Goal: Information Seeking & Learning: Learn about a topic

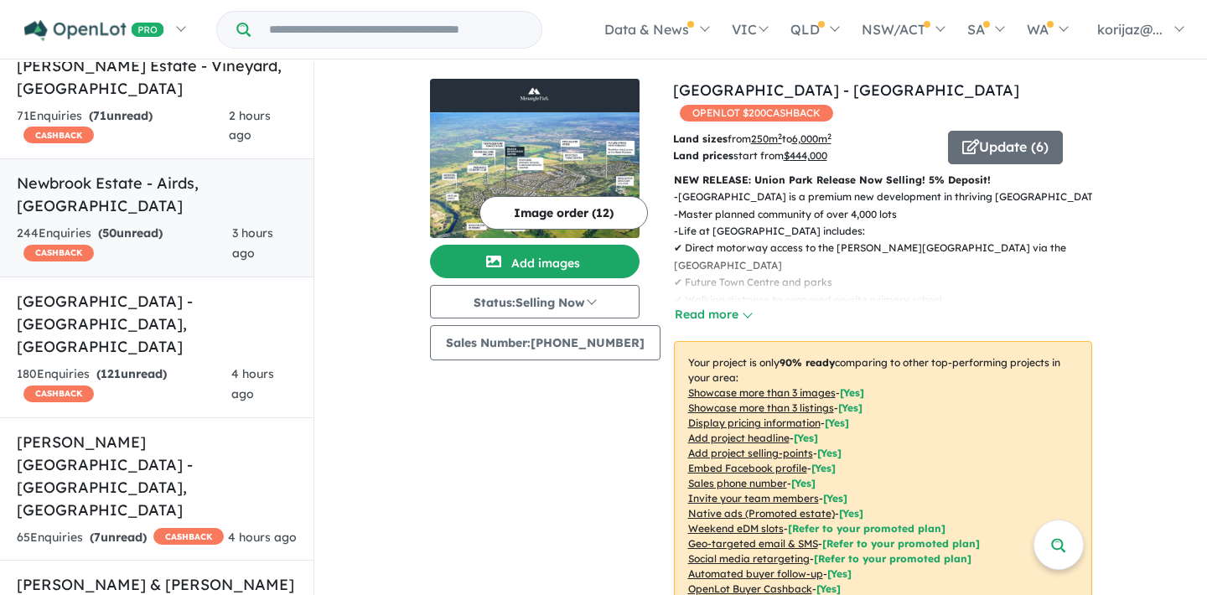
scroll to position [236, 0]
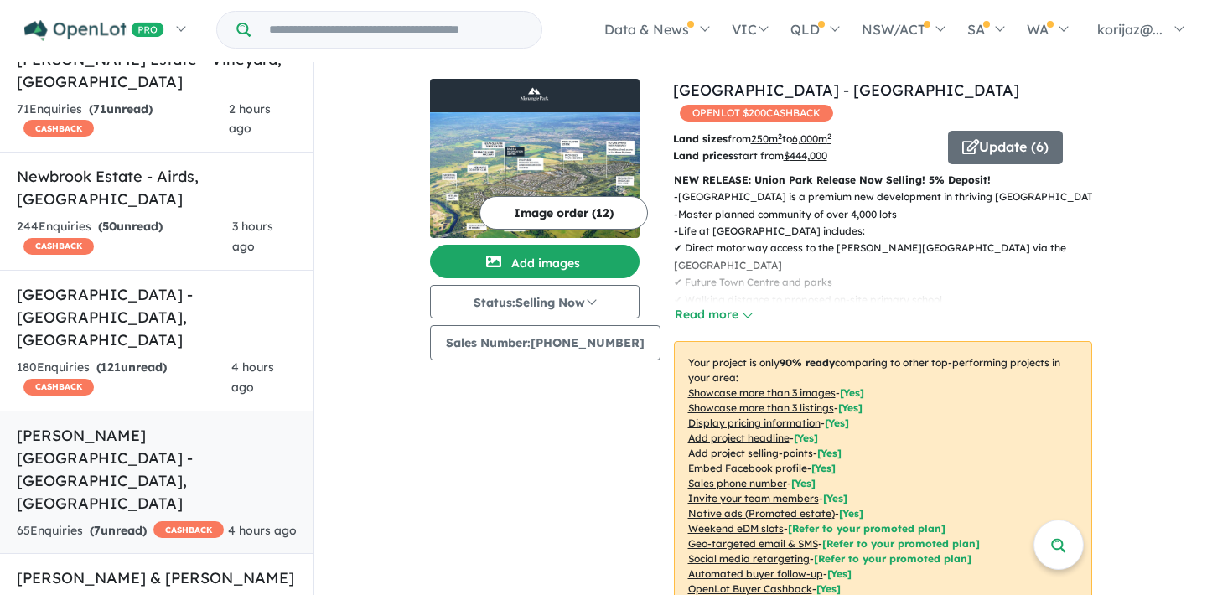
click at [174, 424] on h5 "[PERSON_NAME][GEOGRAPHIC_DATA] - [GEOGRAPHIC_DATA] , [GEOGRAPHIC_DATA]" at bounding box center [157, 469] width 280 height 91
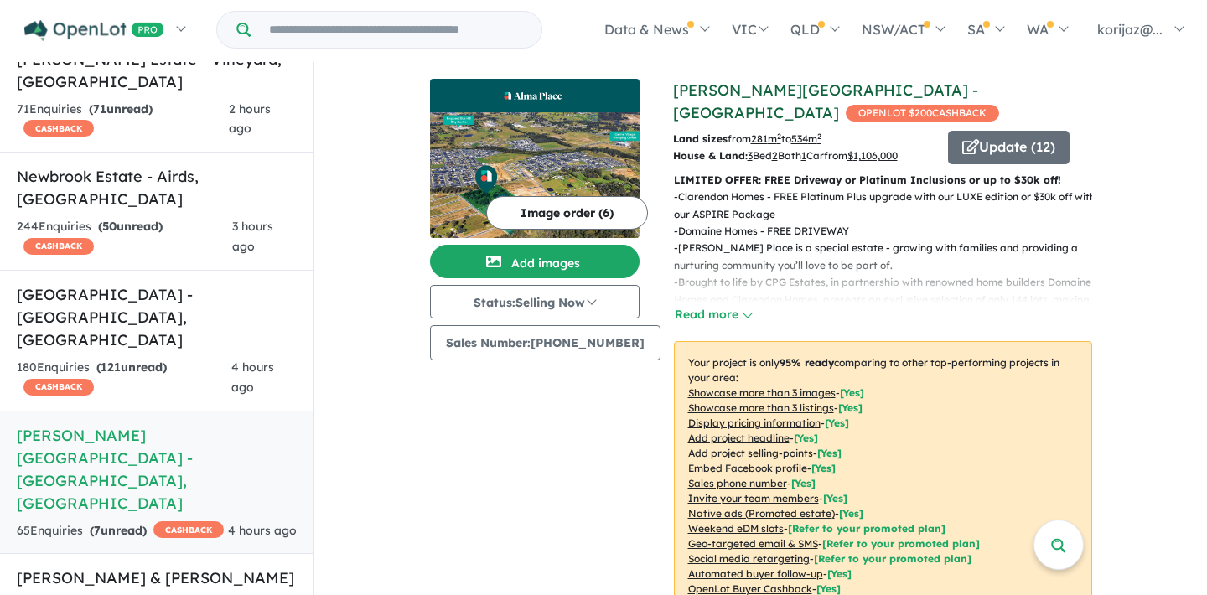
click at [806, 89] on link "[PERSON_NAME][GEOGRAPHIC_DATA] - [GEOGRAPHIC_DATA]" at bounding box center [825, 101] width 305 height 42
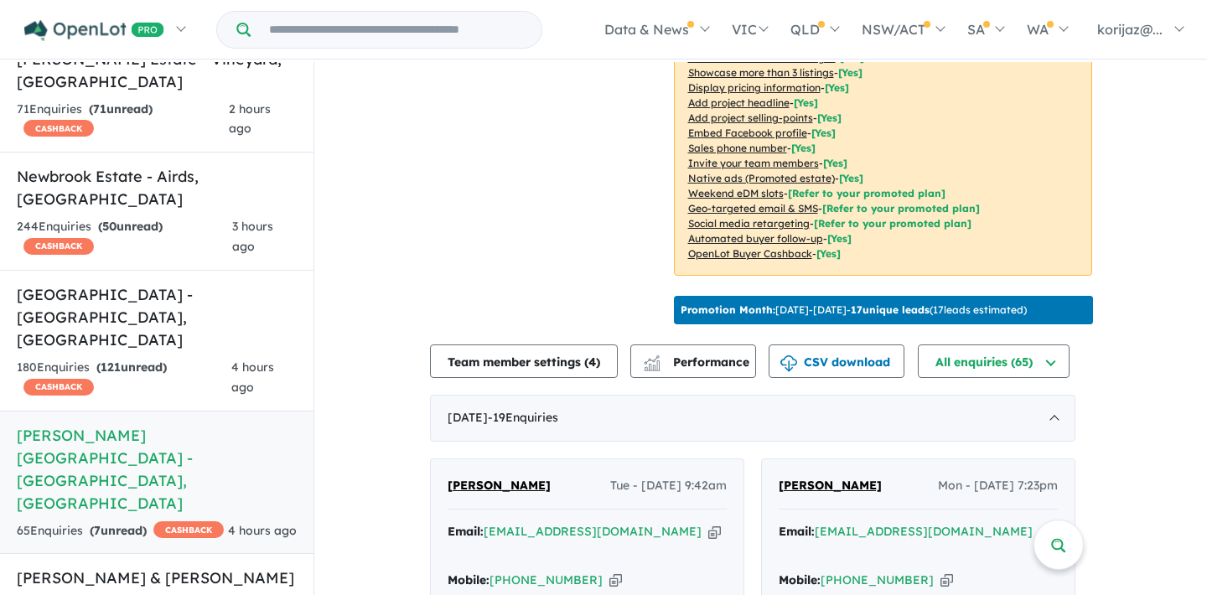
scroll to position [275, 0]
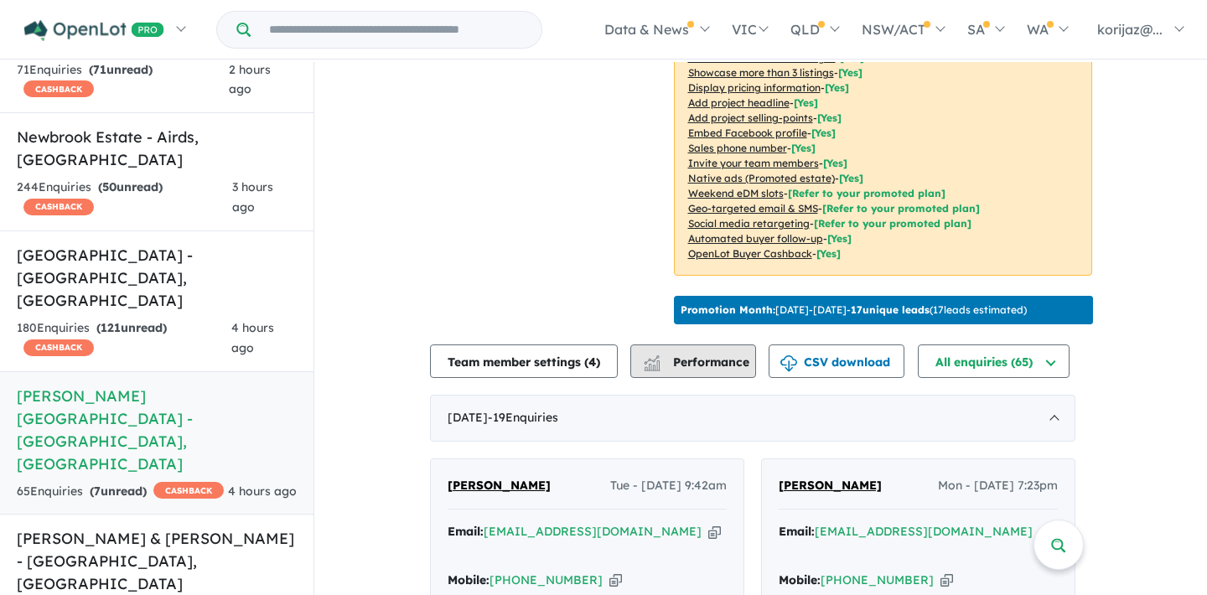
click at [720, 357] on span "Performance" at bounding box center [697, 362] width 103 height 15
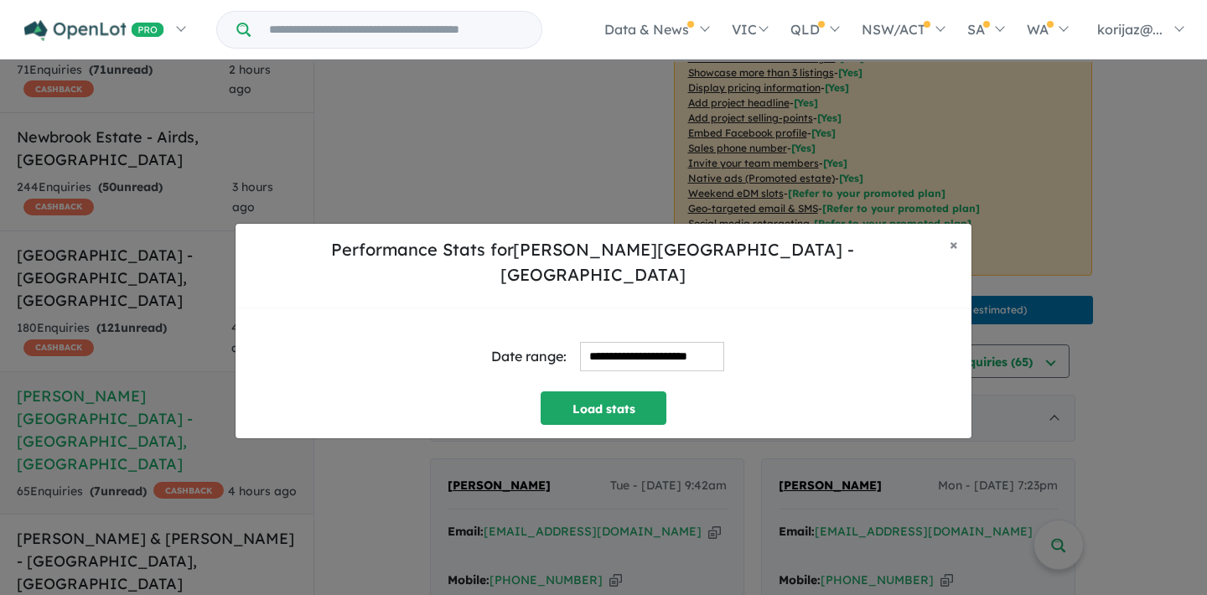
click at [670, 343] on input "**********" at bounding box center [652, 356] width 144 height 29
click at [614, 403] on button "Load stats" at bounding box center [604, 408] width 126 height 34
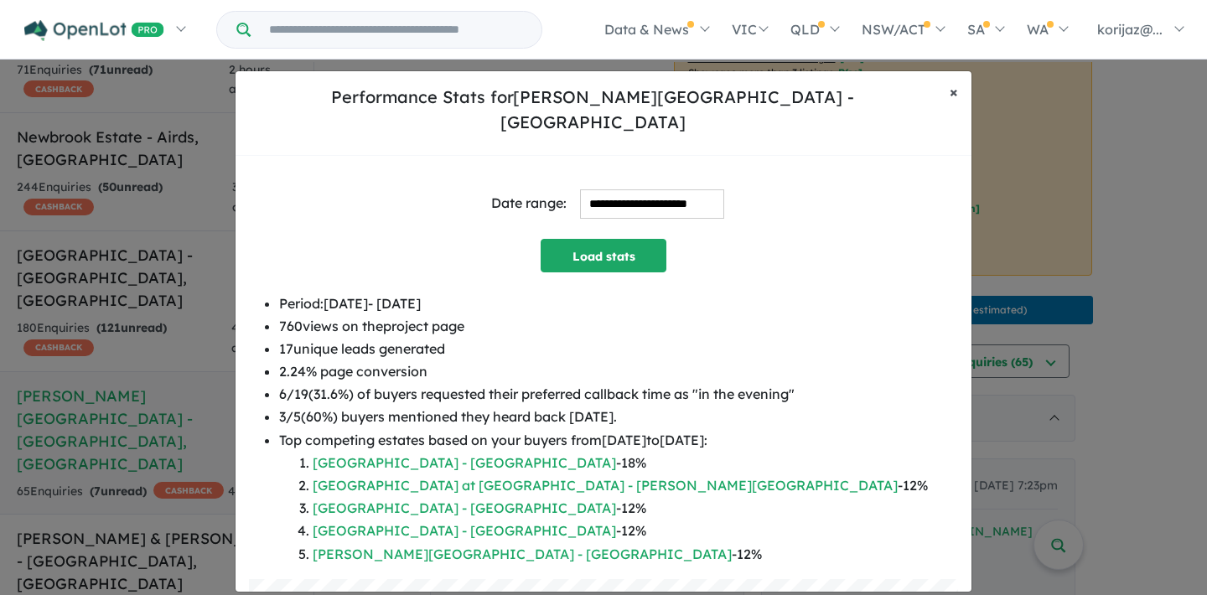
click at [951, 101] on span "×" at bounding box center [954, 91] width 8 height 19
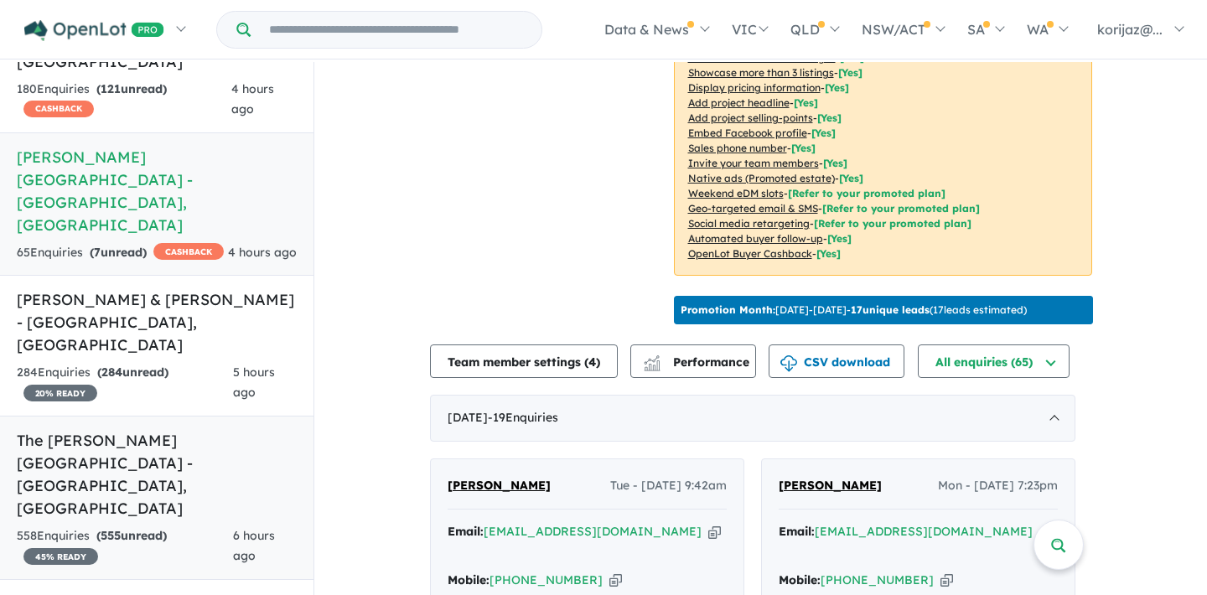
scroll to position [627, 0]
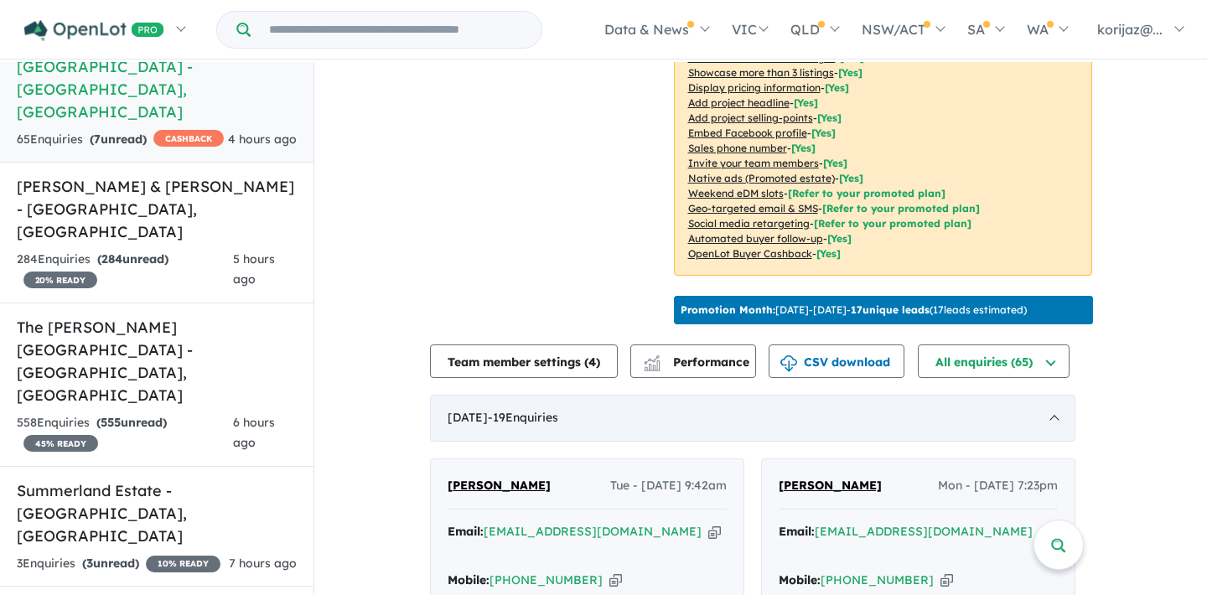
click at [558, 410] on span "- 19 Enquir ies ( 0 unread)" at bounding box center [523, 417] width 70 height 15
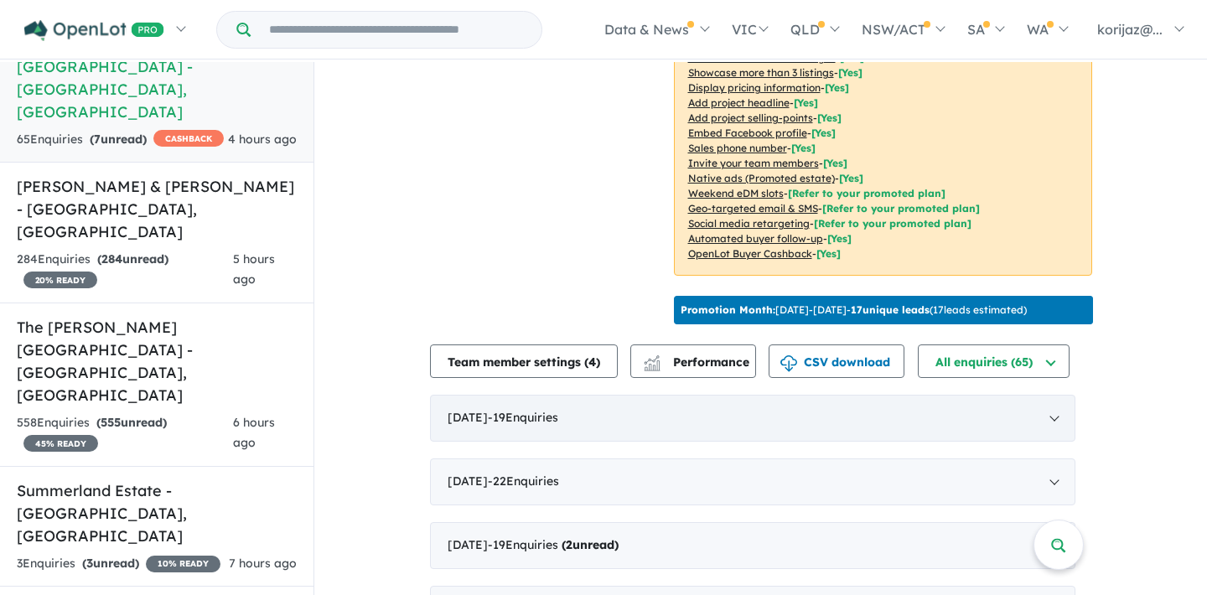
click at [558, 410] on span "- 19 Enquir ies ( 0 unread)" at bounding box center [523, 417] width 70 height 15
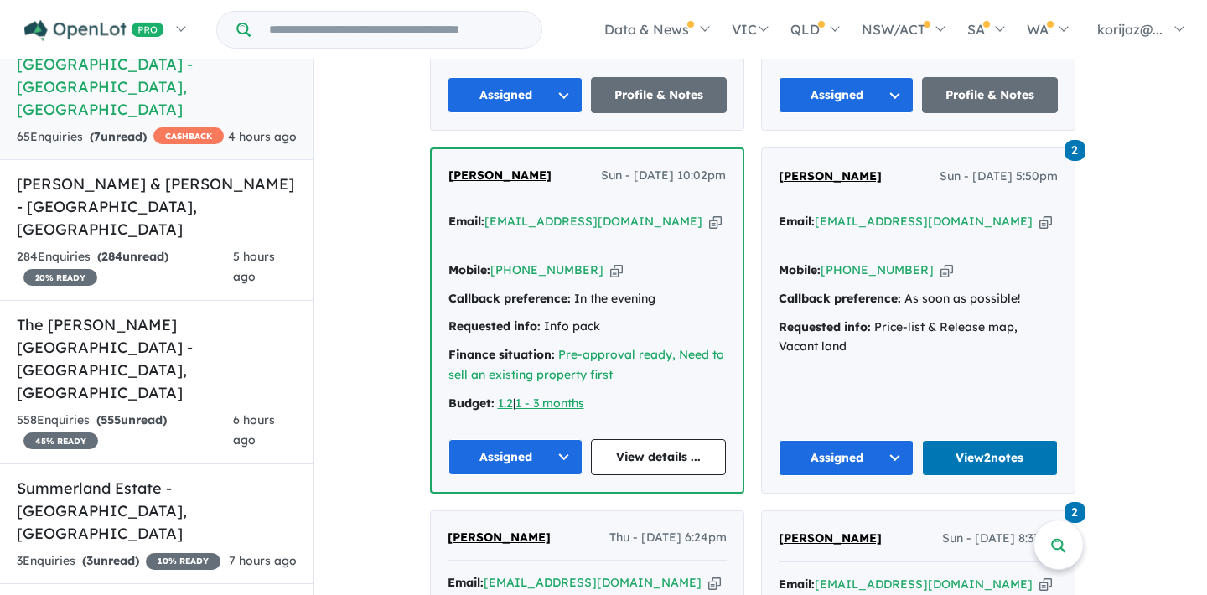
scroll to position [989, 0]
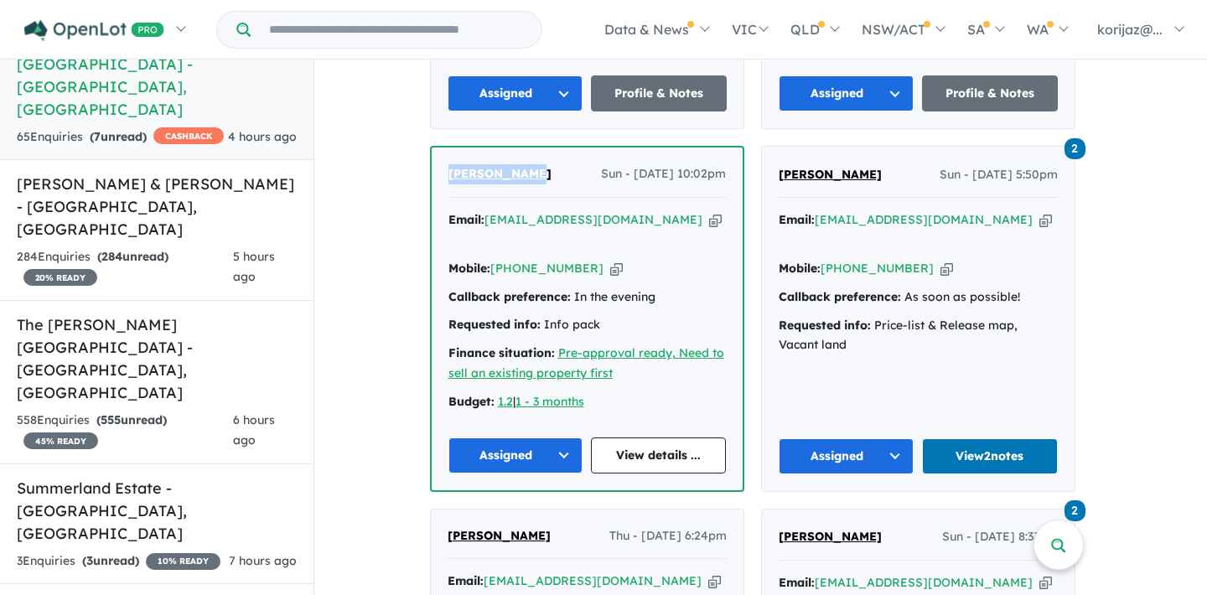
drag, startPoint x: 546, startPoint y: 142, endPoint x: 452, endPoint y: 142, distance: 93.9
click at [452, 164] on div "[PERSON_NAME] Sun - [DATE] 10:02pm" at bounding box center [586, 181] width 277 height 34
click at [509, 164] on div "[PERSON_NAME] Sun - [DATE] 10:02pm" at bounding box center [586, 181] width 277 height 34
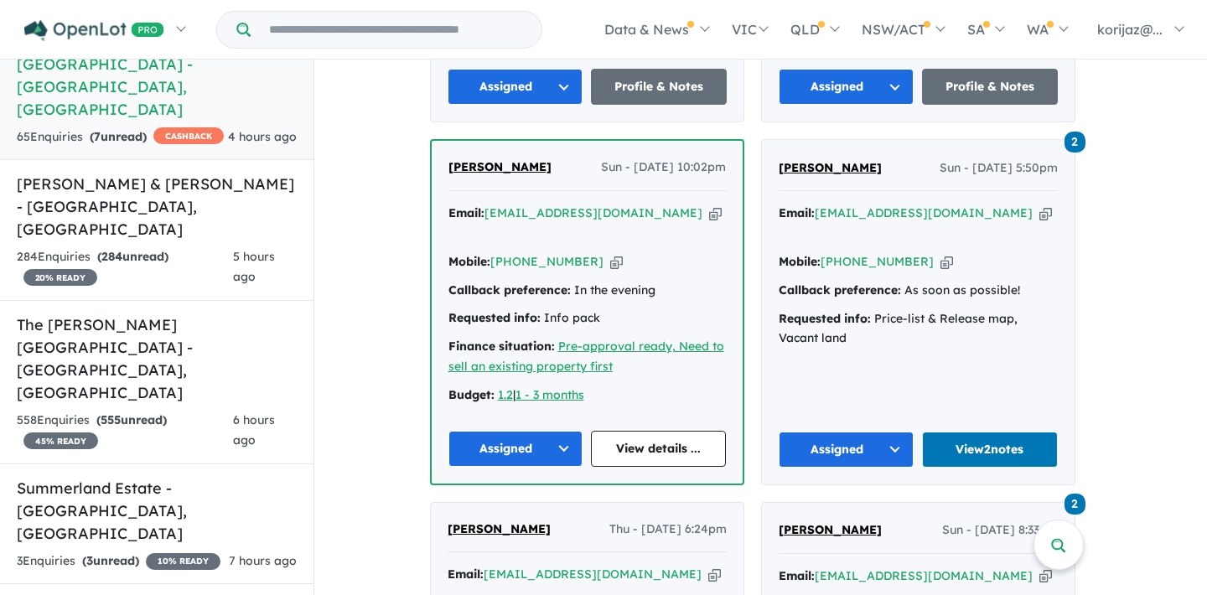
scroll to position [994, 0]
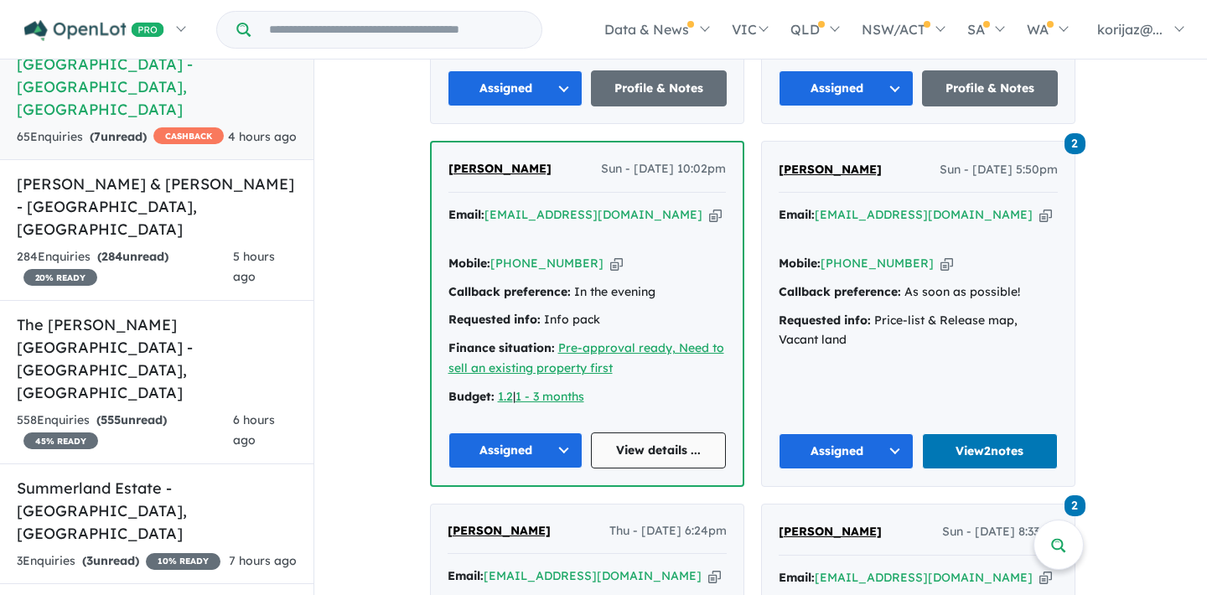
click at [645, 433] on link "View details ..." at bounding box center [658, 451] width 135 height 36
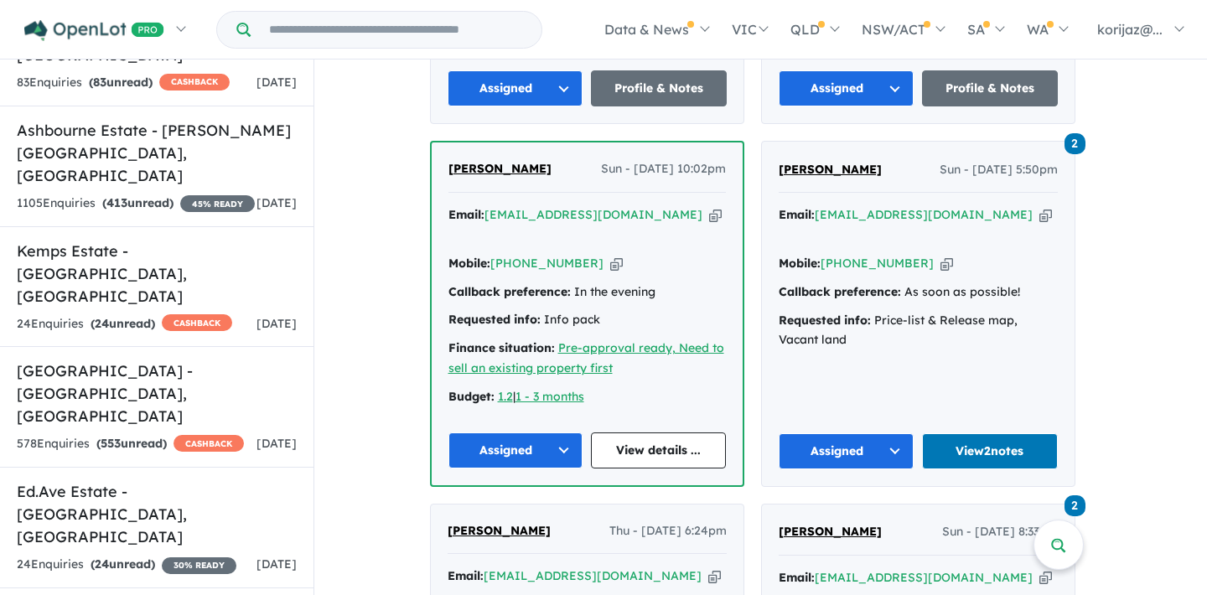
scroll to position [3225, 0]
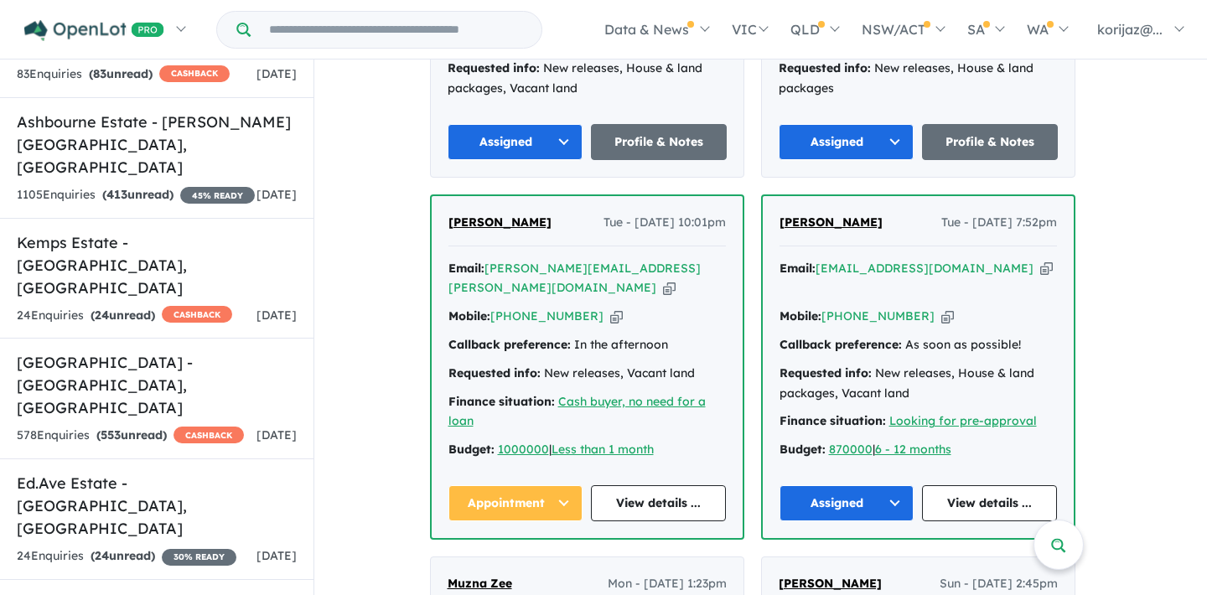
scroll to position [904, 0]
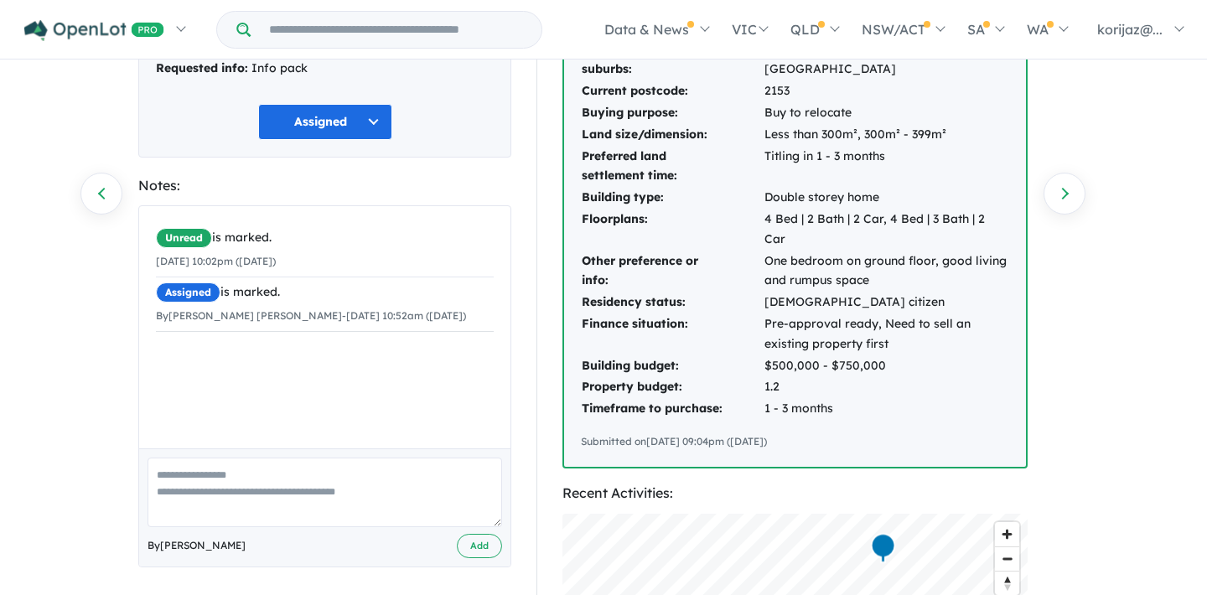
scroll to position [226, 0]
